Goal: Task Accomplishment & Management: Use online tool/utility

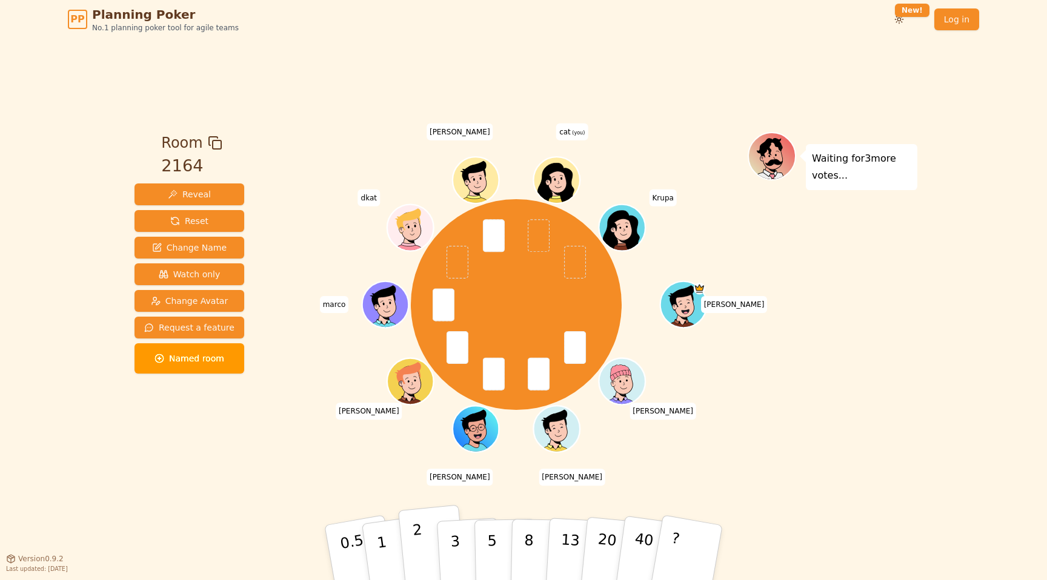
click at [432, 555] on button "2" at bounding box center [432, 553] width 69 height 96
click at [448, 555] on button "3" at bounding box center [469, 553] width 66 height 94
click at [422, 549] on p "2" at bounding box center [420, 555] width 16 height 66
click at [843, 306] on div "Waiting for dkat 's vote..." at bounding box center [832, 298] width 170 height 333
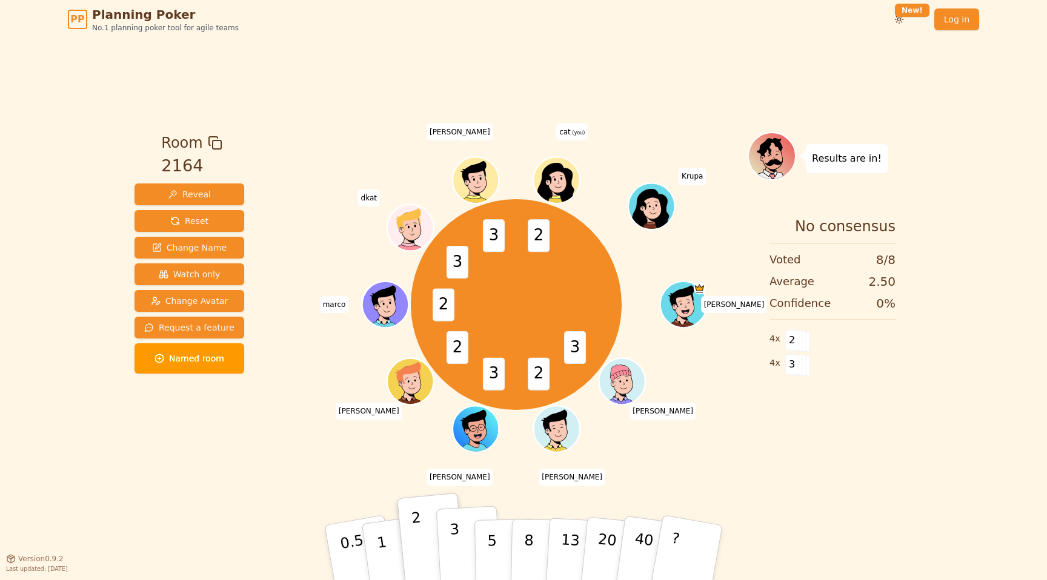
click at [454, 545] on p "3" at bounding box center [455, 554] width 13 height 66
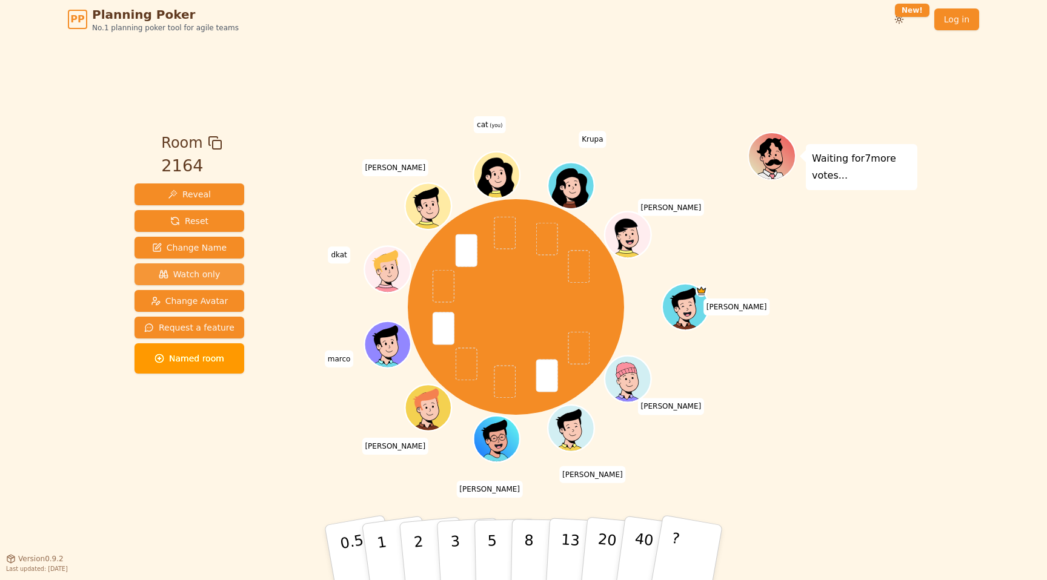
click at [202, 271] on span "Watch only" at bounding box center [190, 274] width 62 height 12
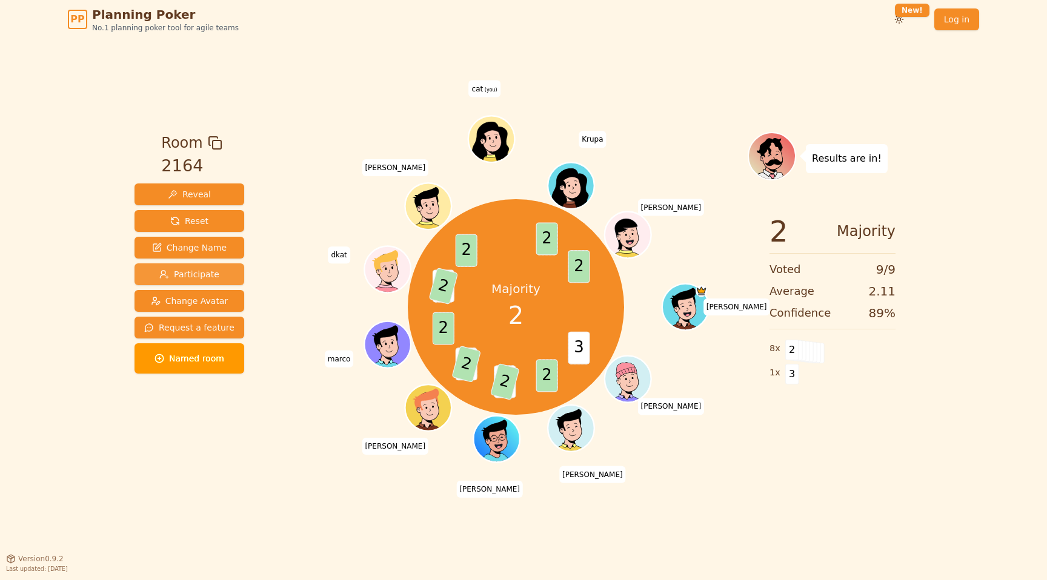
click at [213, 270] on span "Participate" at bounding box center [189, 274] width 60 height 12
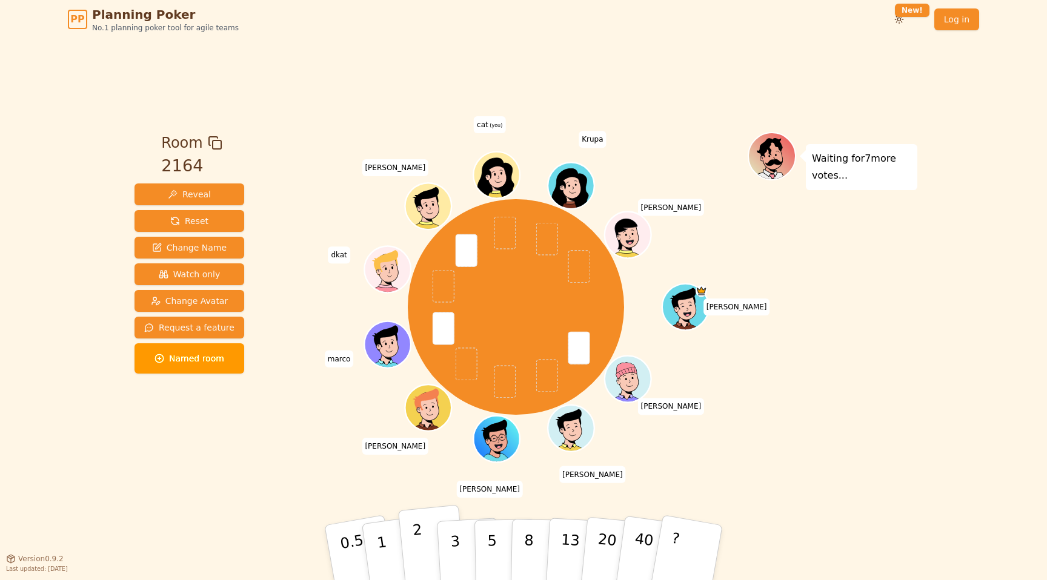
click at [412, 541] on button "2" at bounding box center [432, 553] width 69 height 96
click at [425, 533] on button "2" at bounding box center [432, 553] width 69 height 96
click at [420, 548] on p "2" at bounding box center [420, 555] width 16 height 66
click at [745, 220] on div "[PERSON_NAME] [PERSON_NAME] [PERSON_NAME] dkat [PERSON_NAME] cat (you) [PERSON_…" at bounding box center [515, 307] width 463 height 306
click at [298, 160] on div "[PERSON_NAME] [PERSON_NAME] [PERSON_NAME] dkat [PERSON_NAME] cat (you) [PERSON_…" at bounding box center [515, 307] width 463 height 306
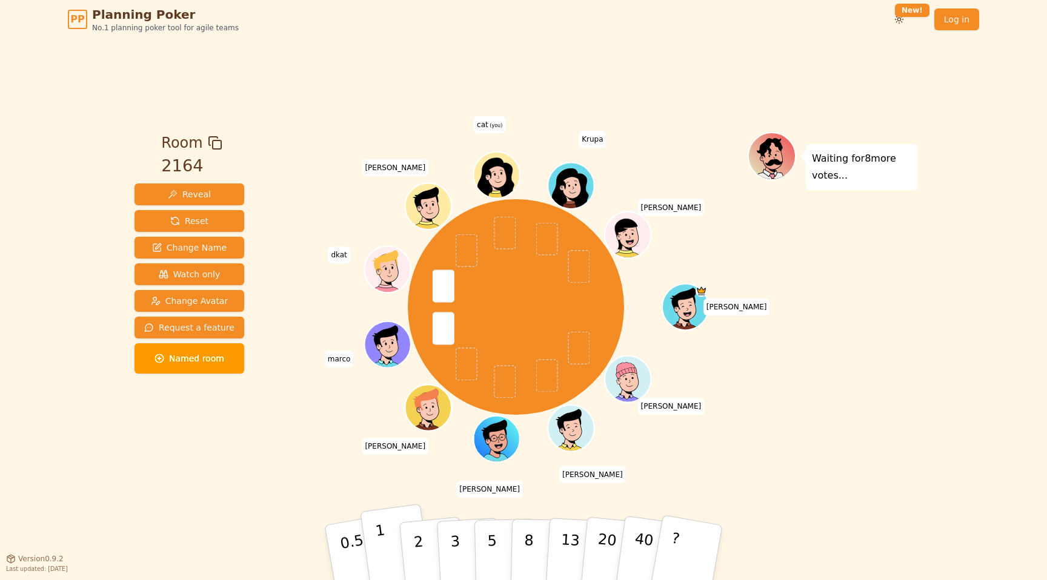
click at [388, 541] on button "1" at bounding box center [396, 553] width 72 height 98
click at [412, 554] on button "2" at bounding box center [432, 553] width 69 height 96
click at [452, 549] on p "3" at bounding box center [455, 554] width 13 height 66
click at [764, 264] on div "Waiting for 7 more votes..." at bounding box center [832, 298] width 170 height 333
